Goal: Task Accomplishment & Management: Complete application form

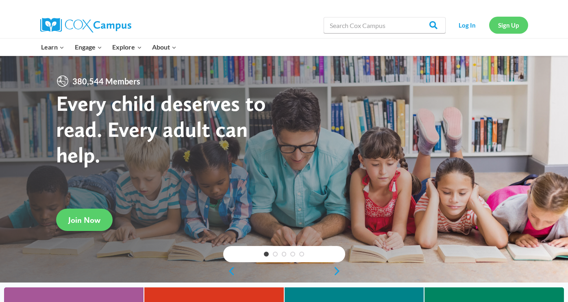
click at [497, 26] on link "Sign Up" at bounding box center [508, 25] width 39 height 17
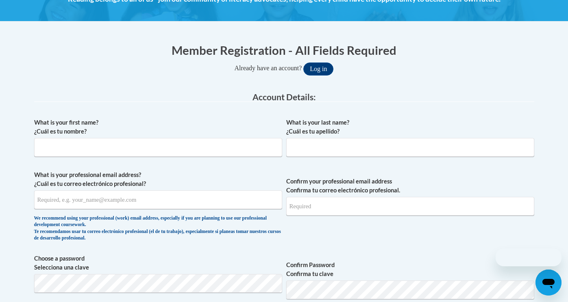
scroll to position [145, 0]
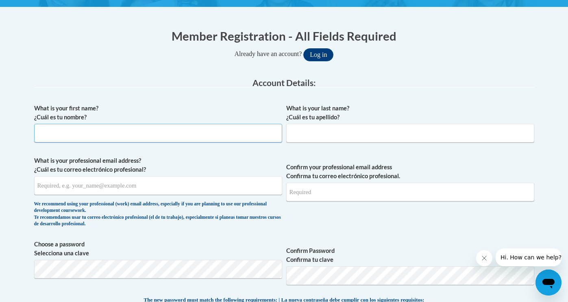
click at [139, 137] on input "What is your first name? ¿Cuál es tu nombre?" at bounding box center [158, 133] width 248 height 19
type input "Emily"
type input "Ammer"
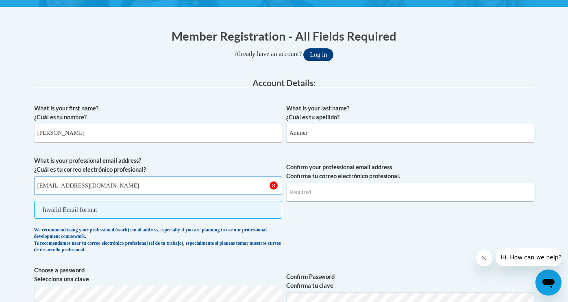
type input "eammer@waukesha.k12.wi.us"
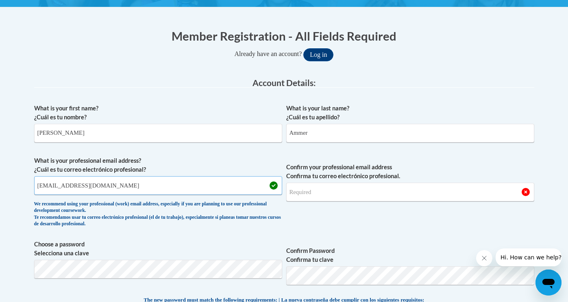
click at [97, 182] on input "eammer@waukesha.k12.wi.us" at bounding box center [158, 185] width 248 height 19
click at [290, 191] on input "Confirm your professional email address Confirma tu correo electrónico profesio…" at bounding box center [410, 192] width 248 height 19
click at [309, 194] on input "Confirm your professional email address Confirma tu correo electrónico profesio…" at bounding box center [410, 192] width 248 height 19
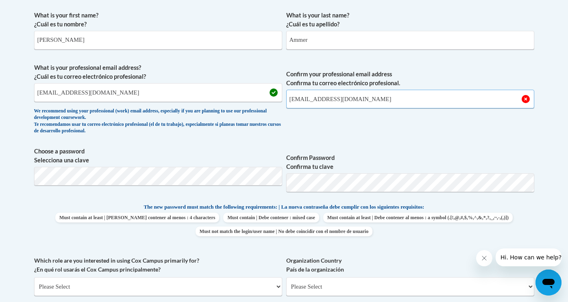
scroll to position [257, 0]
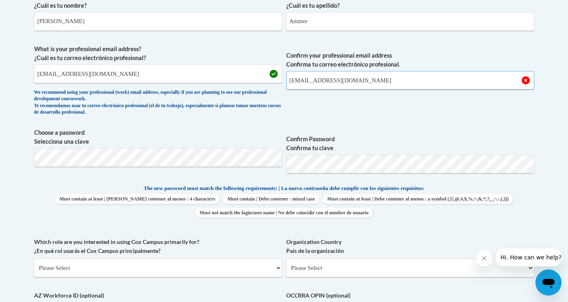
type input "eammer@waukesha.k12.wi.us"
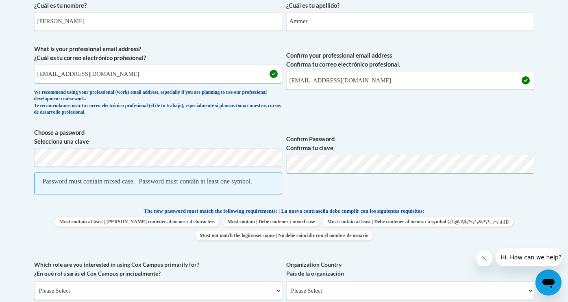
click at [309, 197] on span "Confirm Password Confirma tu clave" at bounding box center [410, 165] width 248 height 75
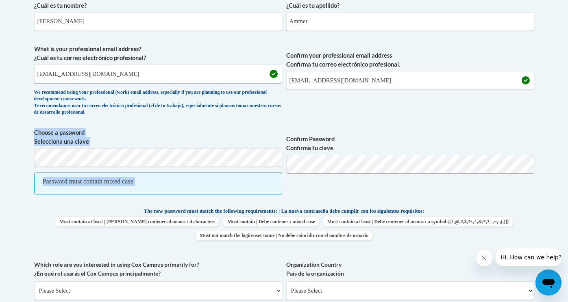
drag, startPoint x: 153, startPoint y: 184, endPoint x: 16, endPoint y: 184, distance: 136.9
click at [16, 184] on body "This site uses cookies to help improve your learning experience. By continuing …" at bounding box center [284, 250] width 568 height 1015
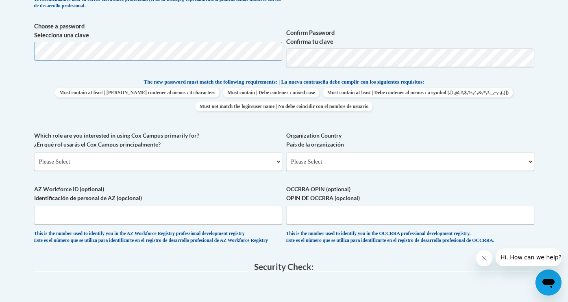
scroll to position [383, 0]
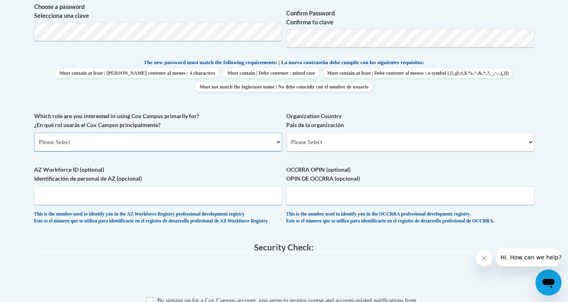
click at [117, 143] on select "Please Select College/University | Colegio/Universidad Community/Nonprofit Part…" at bounding box center [158, 142] width 248 height 19
select select "fbf2d438-af2f-41f8-98f1-81c410e29de3"
click at [34, 133] on select "Please Select College/University | Colegio/Universidad Community/Nonprofit Part…" at bounding box center [158, 142] width 248 height 19
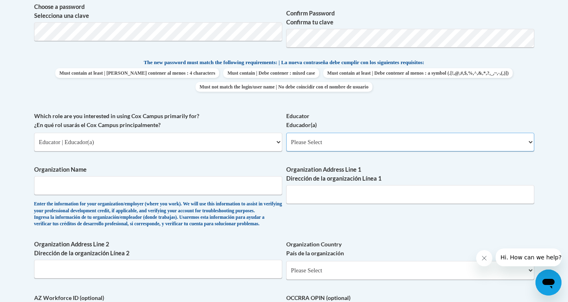
click at [299, 146] on select "Please Select Early Learning/Daycare Teacher/Family Home Care Provider | Maestr…" at bounding box center [410, 142] width 248 height 19
click at [286, 133] on select "Please Select Early Learning/Daycare Teacher/Family Home Care Provider | Maestr…" at bounding box center [410, 142] width 248 height 19
click at [315, 141] on select "Please Select Early Learning/Daycare Teacher/Family Home Care Provider | Maestr…" at bounding box center [410, 142] width 248 height 19
select select "8e40623d-54d0-45cd-9f92-5df65cd3f8cf"
click at [286, 133] on select "Please Select Early Learning/Daycare Teacher/Family Home Care Provider | Maestr…" at bounding box center [410, 142] width 248 height 19
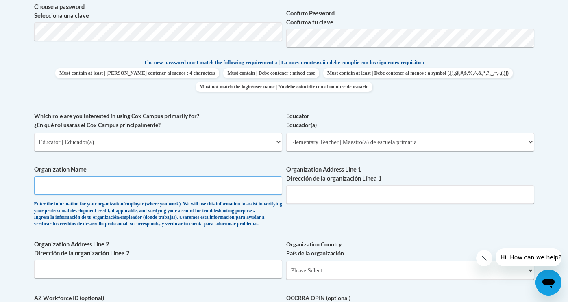
click at [180, 184] on input "Organization Name" at bounding box center [158, 185] width 248 height 19
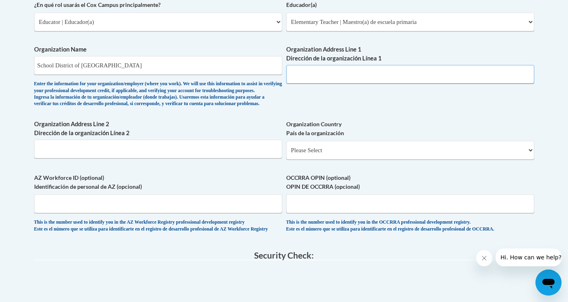
scroll to position [503, 0]
click at [222, 214] on input "AZ Workforce ID (optional) Identificación de personal de AZ (opcional)" at bounding box center [158, 204] width 248 height 19
click at [135, 69] on input "School District of Waukesha" at bounding box center [158, 65] width 248 height 19
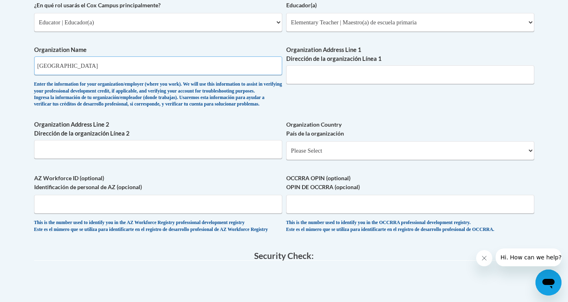
type input "Summit View Elementary School"
paste input "2100 Summit Ave, Waukesha, WI 53188"
type input "2100 Summit Ave, Waukesha, WI 53188"
click at [204, 159] on input "Organization Address Line 2 Dirección de la organización Línea 2" at bounding box center [158, 149] width 248 height 19
paste input "2100 Summit Ave, Waukesha, WI 53188"
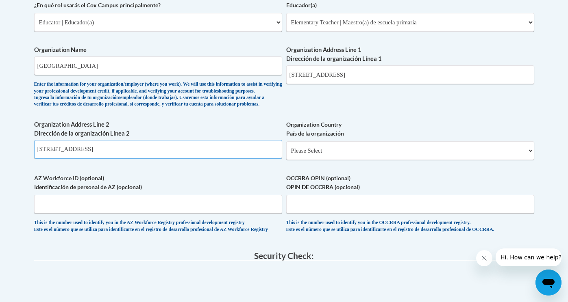
type input "2100 Summit Ave, Waukesha, WI 53188"
click at [343, 160] on select "Please Select United States | Estados Unidos Outside of the United States | Fue…" at bounding box center [410, 150] width 248 height 19
select select "ad49bcad-a171-4b2e-b99c-48b446064914"
click at [286, 154] on select "Please Select United States | Estados Unidos Outside of the United States | Fue…" at bounding box center [410, 150] width 248 height 19
select select
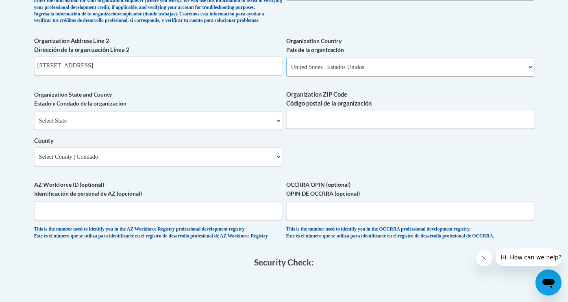
scroll to position [586, 0]
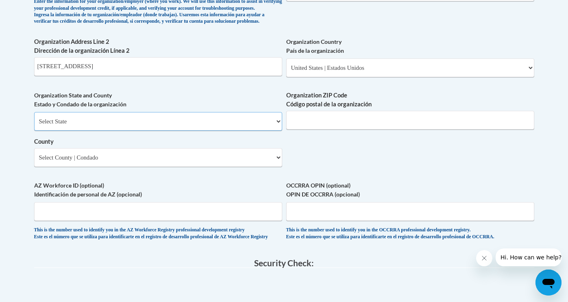
click at [182, 131] on select "Select State Alabama Alaska Arizona Arkansas California Colorado Connecticut De…" at bounding box center [158, 121] width 248 height 19
select select "Wisconsin"
click at [34, 126] on select "Select State Alabama Alaska Arizona Arkansas California Colorado Connecticut De…" at bounding box center [158, 121] width 248 height 19
click at [176, 167] on select "Select County Adams Ashland Barron Bayfield Brown Buffalo Burnett Calumet Chipp…" at bounding box center [158, 157] width 248 height 19
select select "Waukesha"
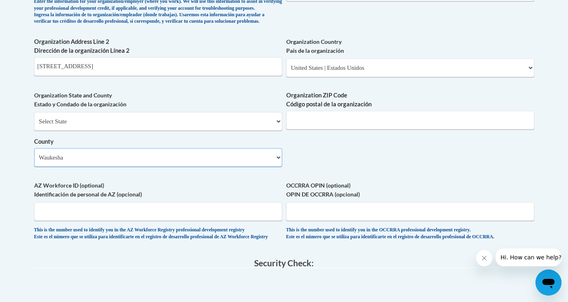
click at [34, 162] on select "Select County Adams Ashland Barron Bayfield Brown Buffalo Burnett Calumet Chipp…" at bounding box center [158, 157] width 248 height 19
click at [369, 130] on input "Organization ZIP Code Código postal de la organización" at bounding box center [410, 120] width 248 height 19
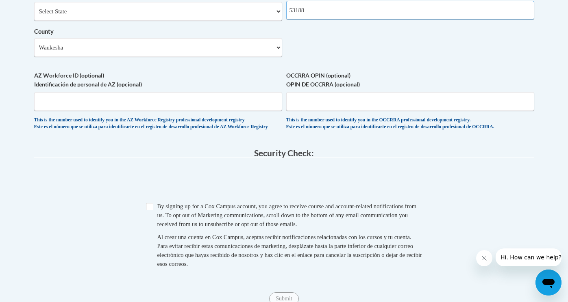
scroll to position [697, 0]
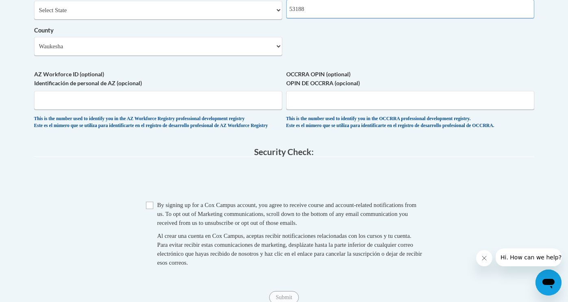
type input "53188"
click at [151, 209] on input "Checkbox" at bounding box center [149, 205] width 7 height 7
checkbox input "true"
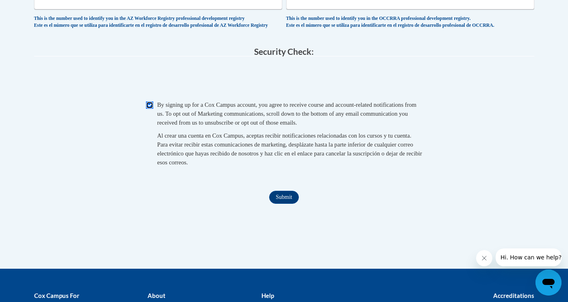
scroll to position [838, 0]
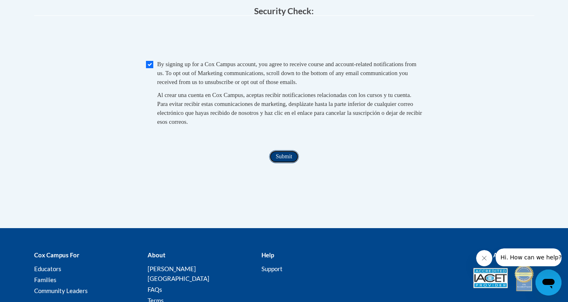
click at [285, 163] on input "Submit" at bounding box center [283, 156] width 29 height 13
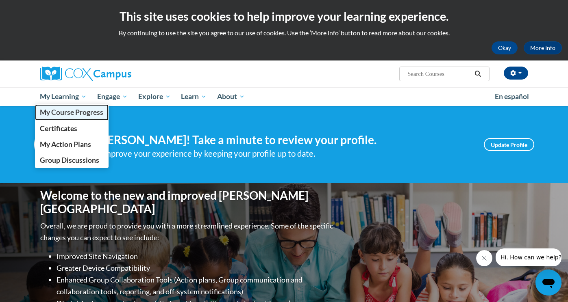
click at [65, 115] on span "My Course Progress" at bounding box center [71, 112] width 63 height 9
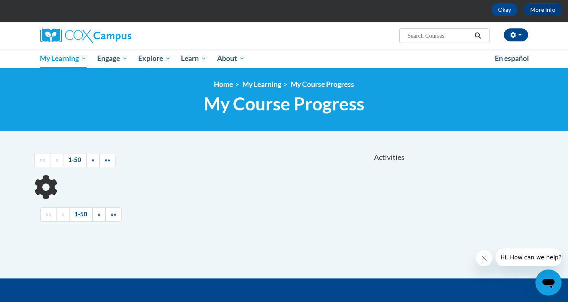
scroll to position [39, 0]
